Goal: Task Accomplishment & Management: Use online tool/utility

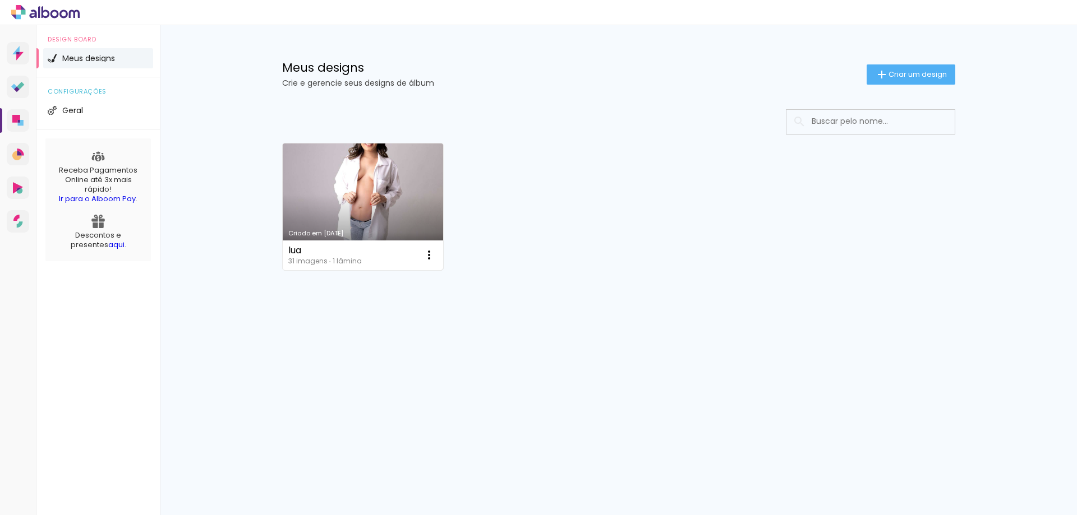
click at [423, 208] on link "Criado em [DATE]" at bounding box center [363, 207] width 161 height 127
click at [0, 0] on neon-animated-pages "Confirmar Cancelar" at bounding box center [0, 0] width 0 height 0
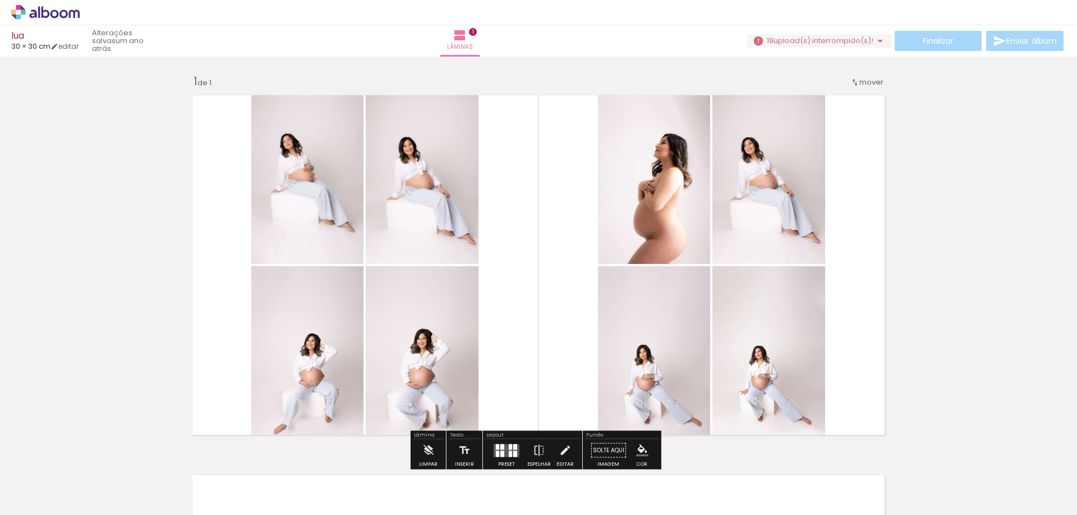
scroll to position [112, 0]
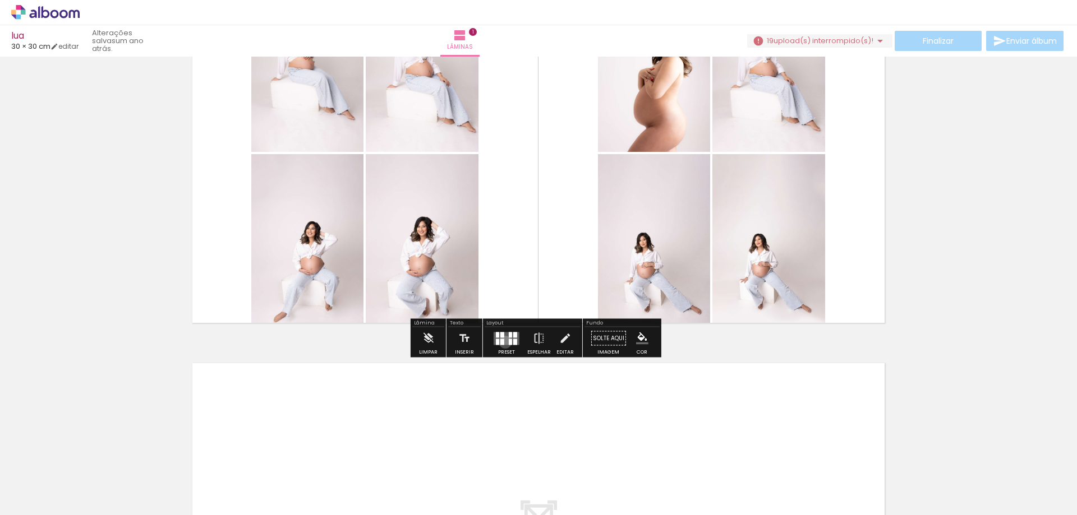
click at [502, 342] on quentale-layouter at bounding box center [507, 338] width 26 height 13
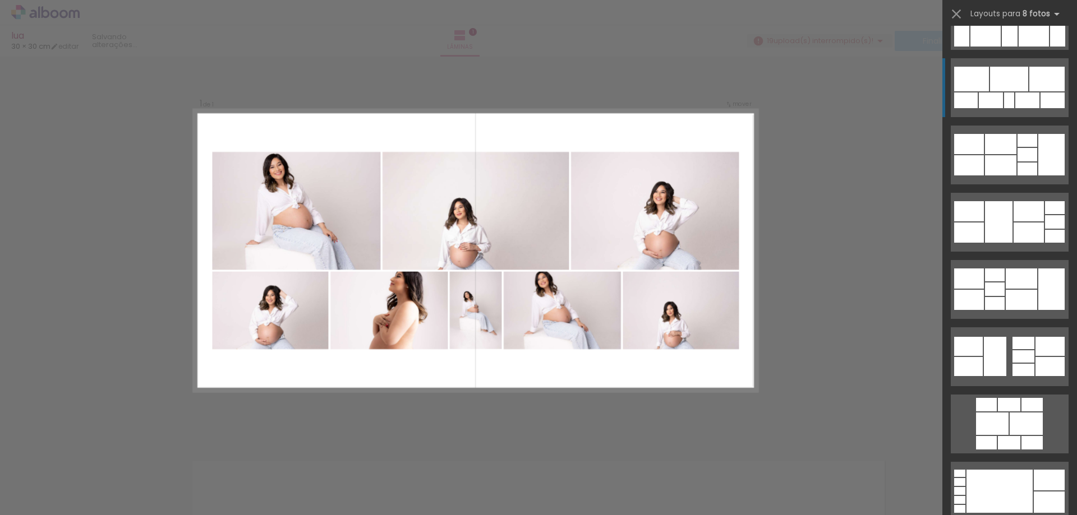
scroll to position [3352, 0]
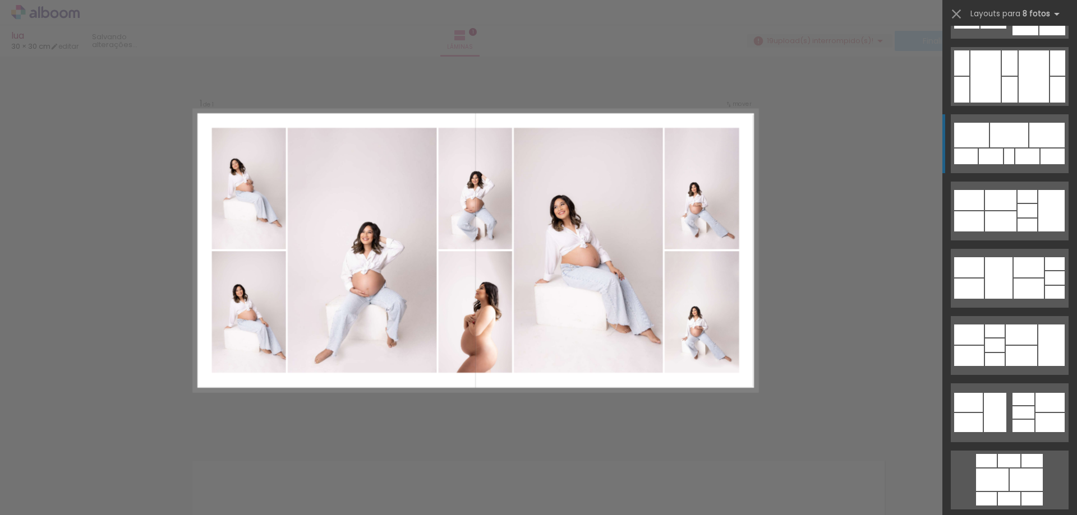
click at [1002, 99] on div at bounding box center [1010, 90] width 16 height 26
click at [0, 0] on slot at bounding box center [0, 0] width 0 height 0
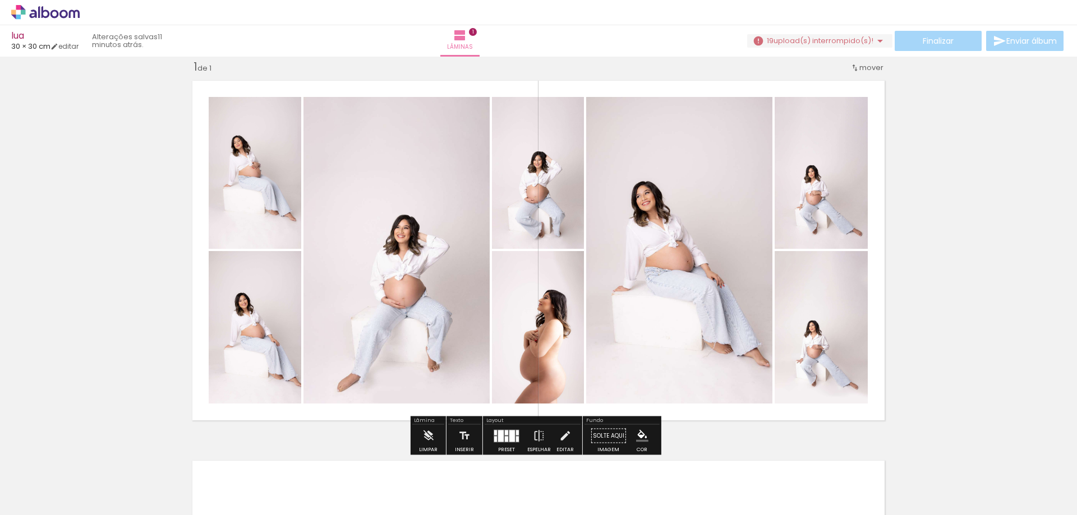
click at [509, 438] on div at bounding box center [512, 436] width 6 height 12
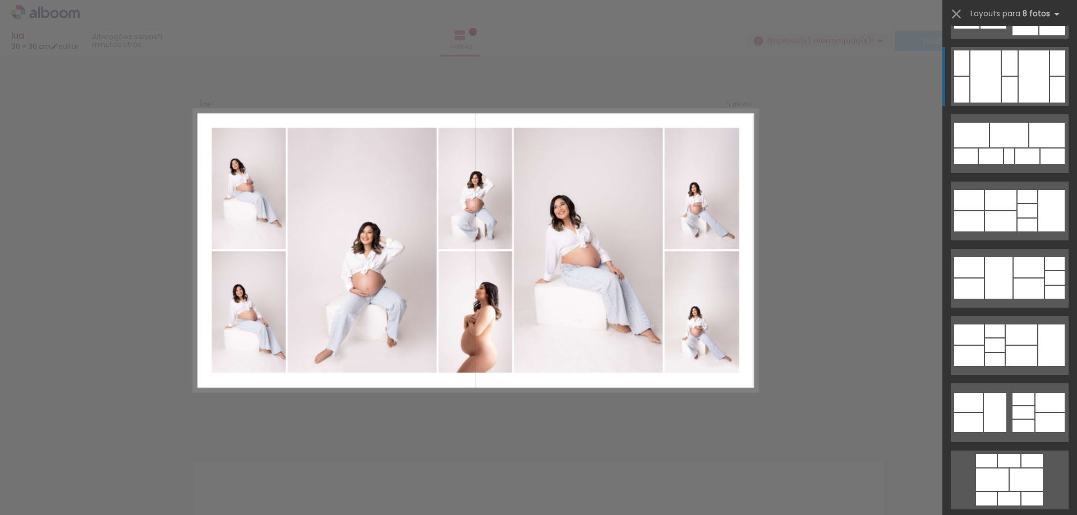
scroll to position [3365, 0]
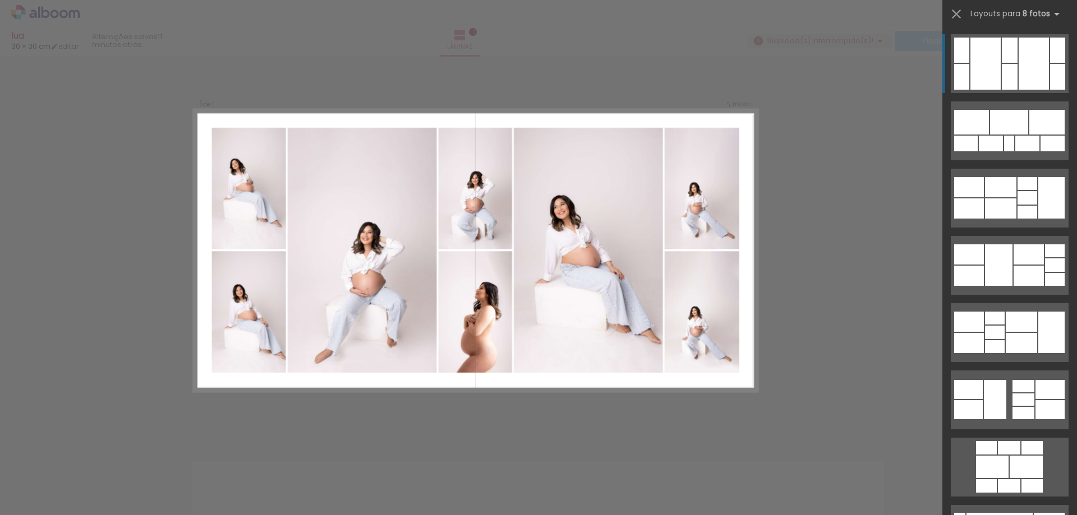
click at [1011, 71] on div at bounding box center [1010, 77] width 16 height 26
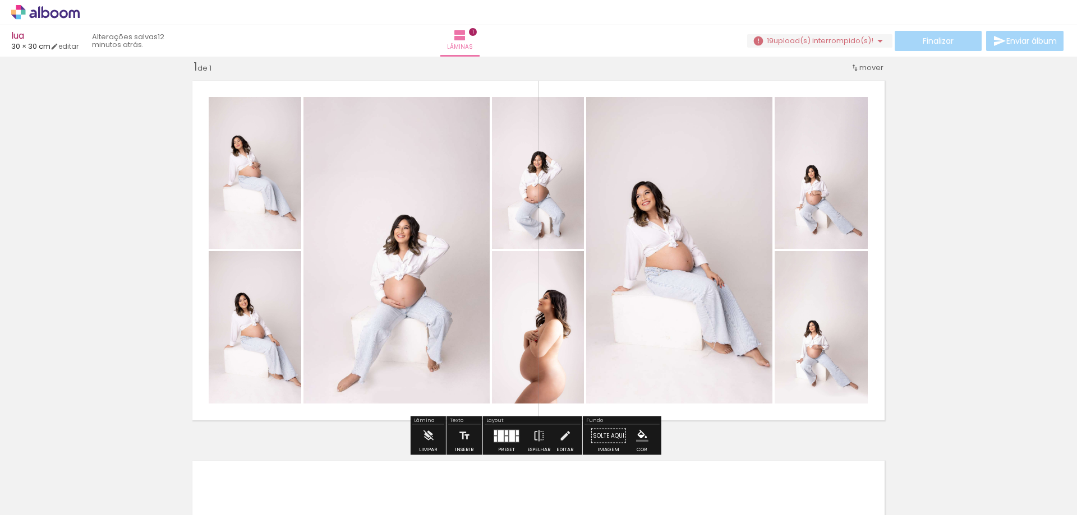
click at [505, 439] on div at bounding box center [506, 439] width 3 height 6
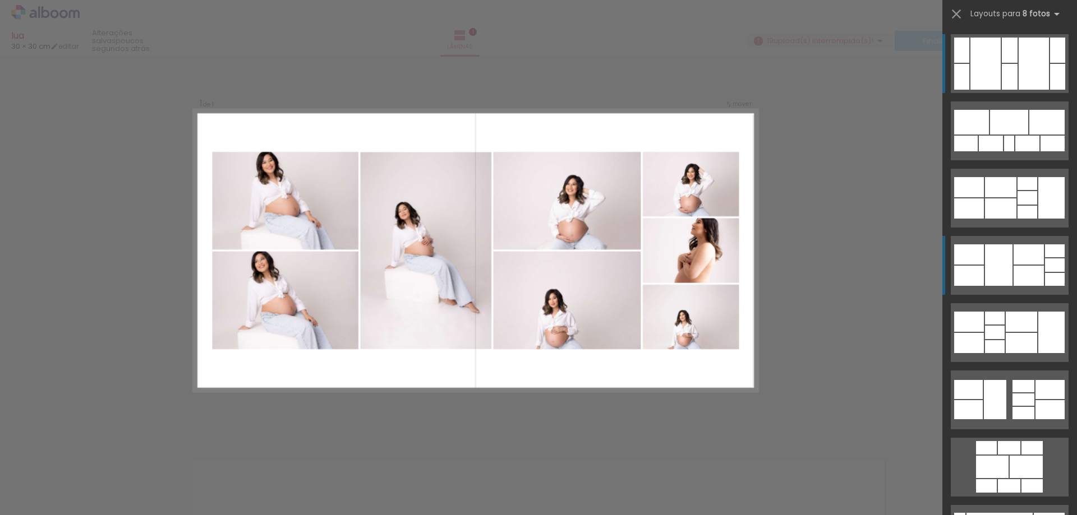
click at [1029, 268] on div at bounding box center [1028, 276] width 30 height 20
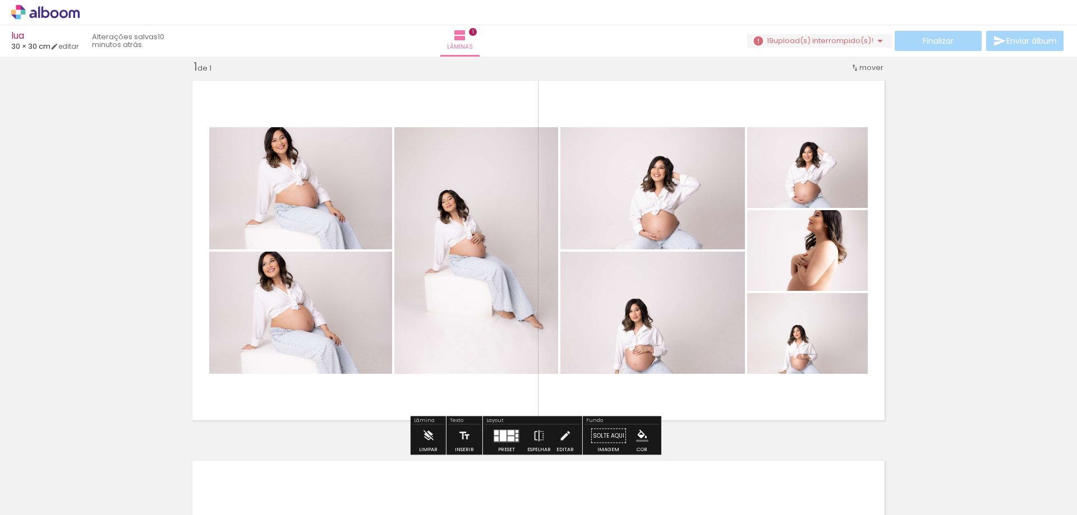
click at [501, 440] on div at bounding box center [503, 435] width 7 height 11
click at [0, 0] on div "Confirmar Cancelar" at bounding box center [0, 0] width 0 height 0
click at [507, 435] on quentale-layouter at bounding box center [507, 436] width 26 height 13
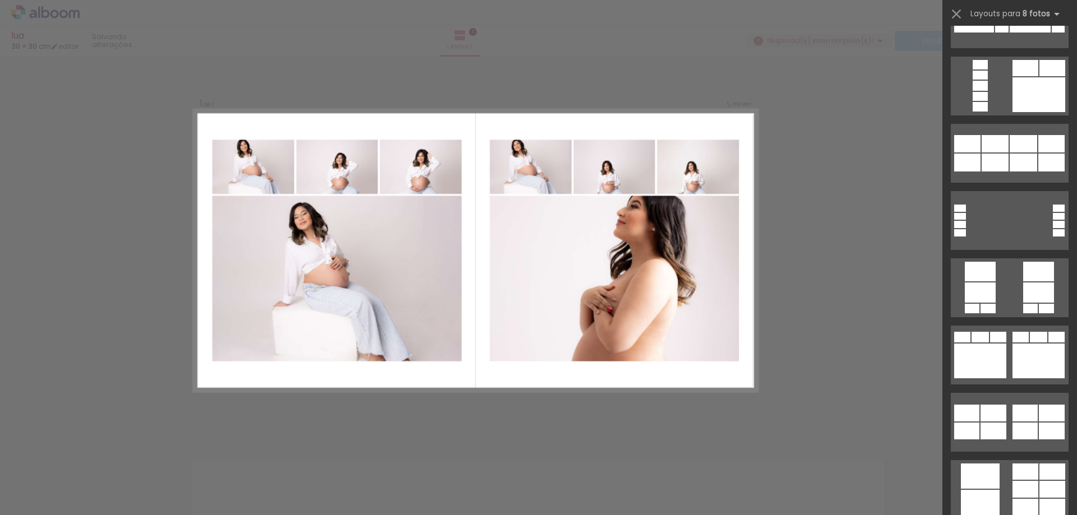
scroll to position [4801, 0]
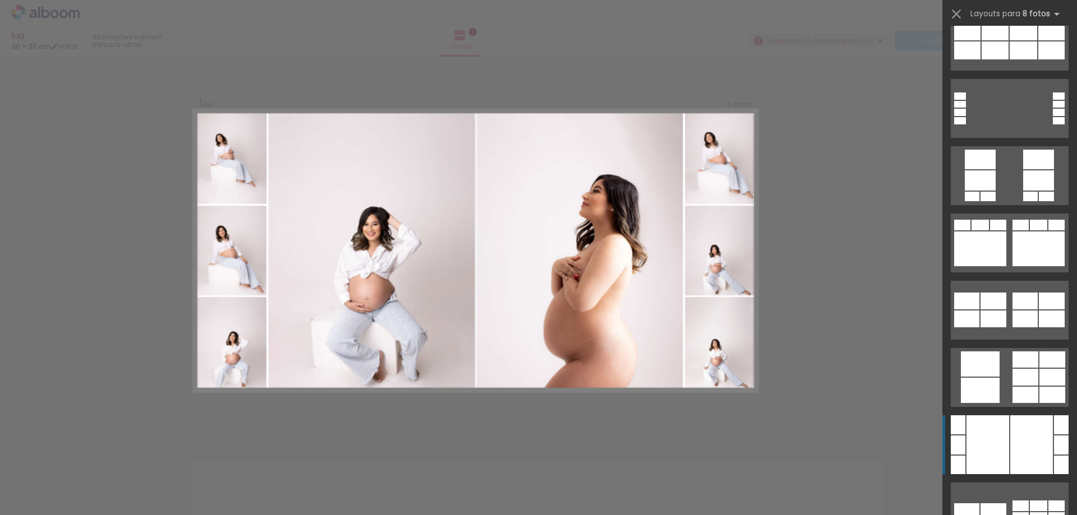
click at [1013, 455] on div at bounding box center [1031, 445] width 43 height 59
click at [0, 0] on slot at bounding box center [0, 0] width 0 height 0
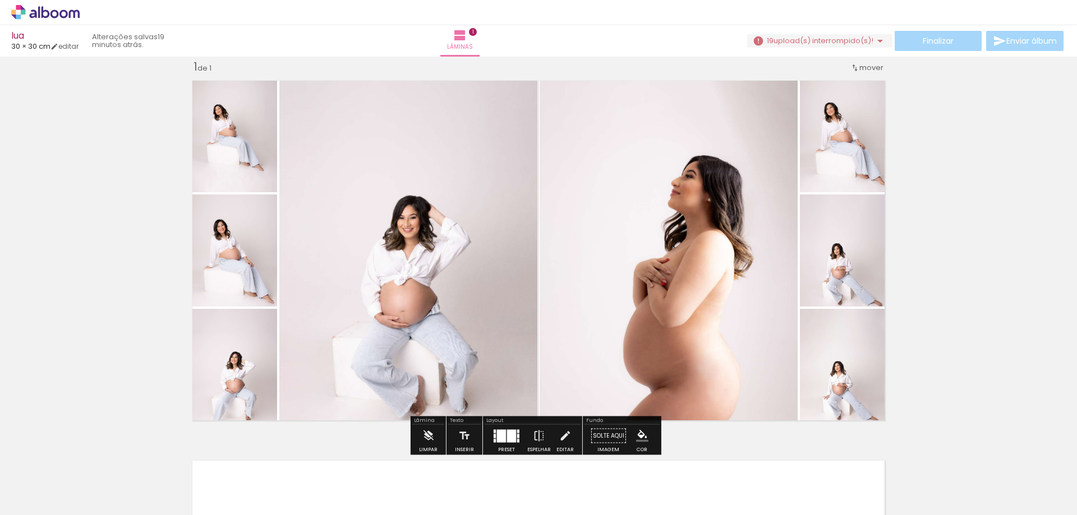
click at [507, 437] on div at bounding box center [511, 436] width 9 height 13
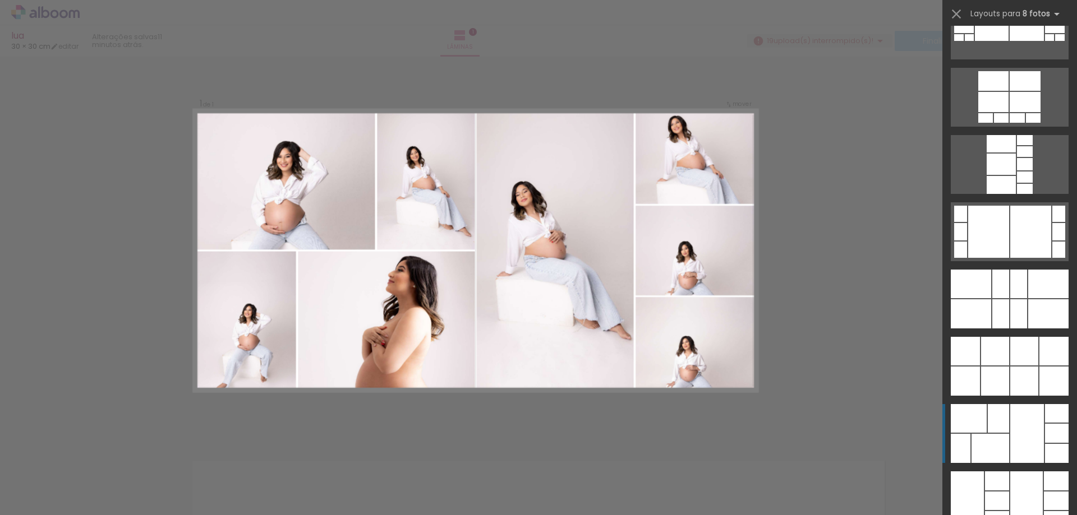
scroll to position [5462, 0]
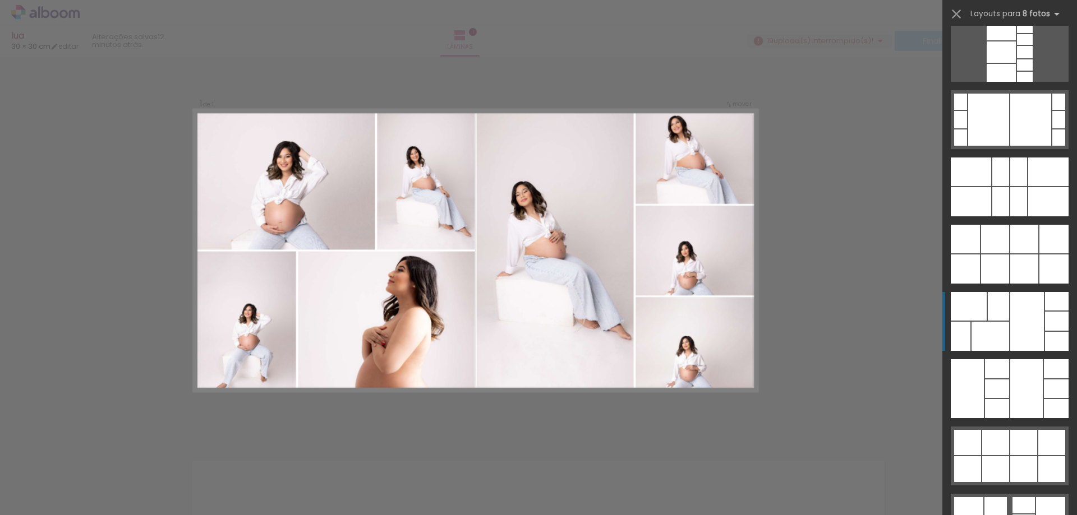
click at [1004, 326] on div at bounding box center [990, 336] width 38 height 29
